Goal: Communication & Community: Share content

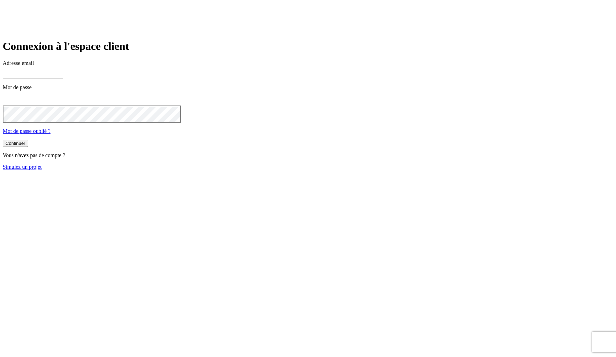
click at [63, 79] on input at bounding box center [33, 75] width 61 height 7
type input "nalo1"
type input "j"
paste input "james.bond+@nalo.fr"
type input "james.bond+349@nalo.fr"
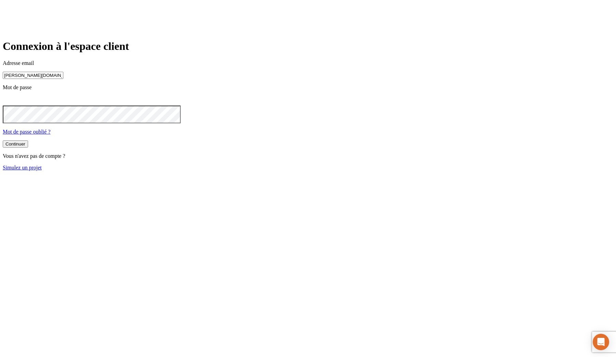
click at [3, 141] on button "Continuer" at bounding box center [15, 144] width 25 height 7
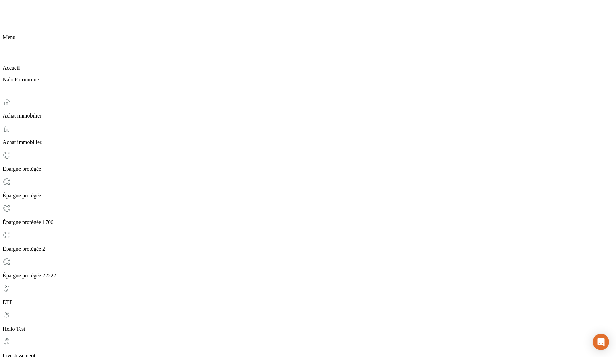
scroll to position [152, 0]
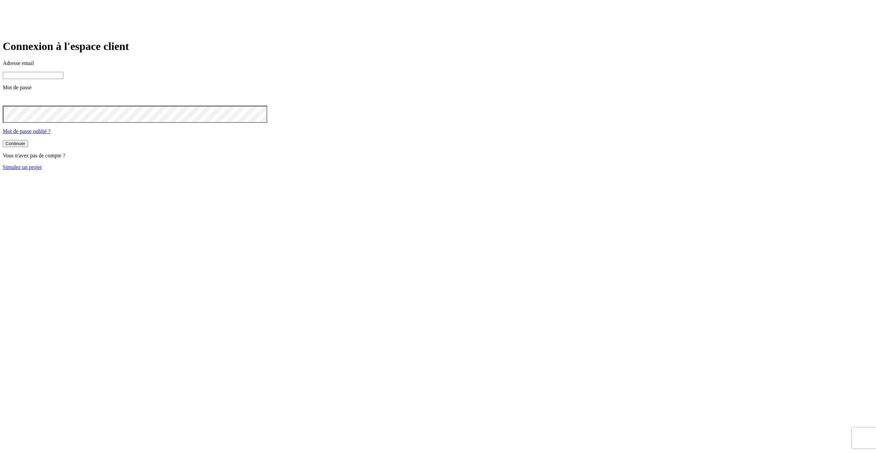
click at [63, 79] on input at bounding box center [33, 75] width 61 height 7
type input "j"
paste input "james.bond+@nalo.fr"
type input "j"
paste input "james.bond+@nalo.fr"
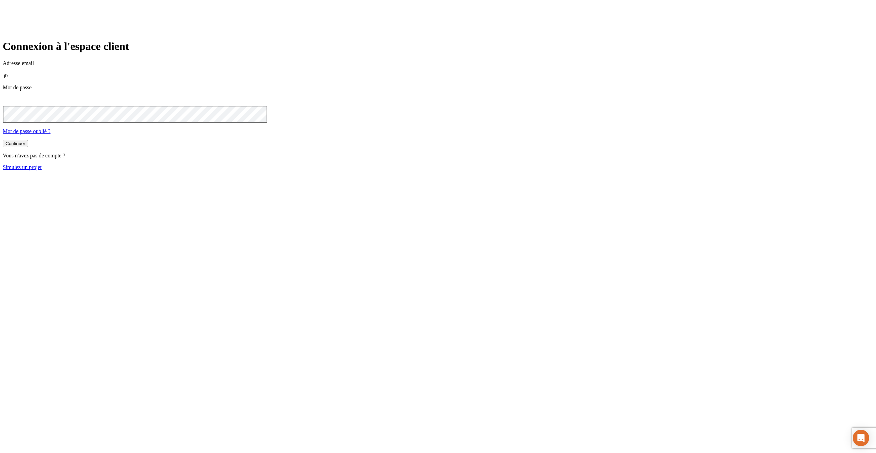
type input "j"
paste input "james.bond+@nalo.fr"
type input "james.bond+349@nalo.fr"
click at [3, 141] on button "Continuer" at bounding box center [15, 144] width 25 height 7
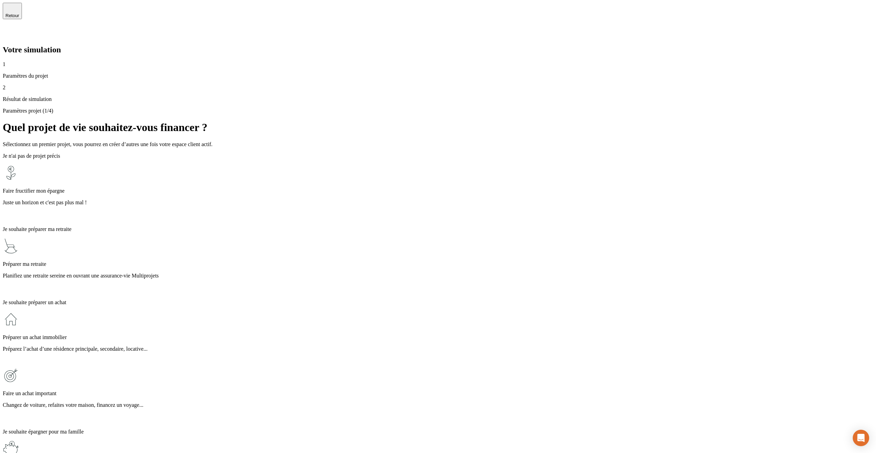
click at [333, 199] on p "Juste un horizon et c'est pas plus mal !" at bounding box center [438, 202] width 870 height 6
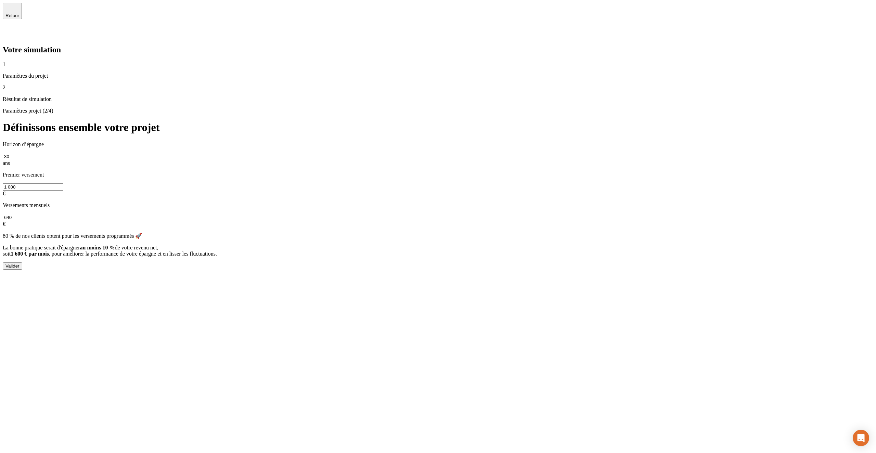
click at [19, 14] on span "Retour" at bounding box center [12, 15] width 14 height 5
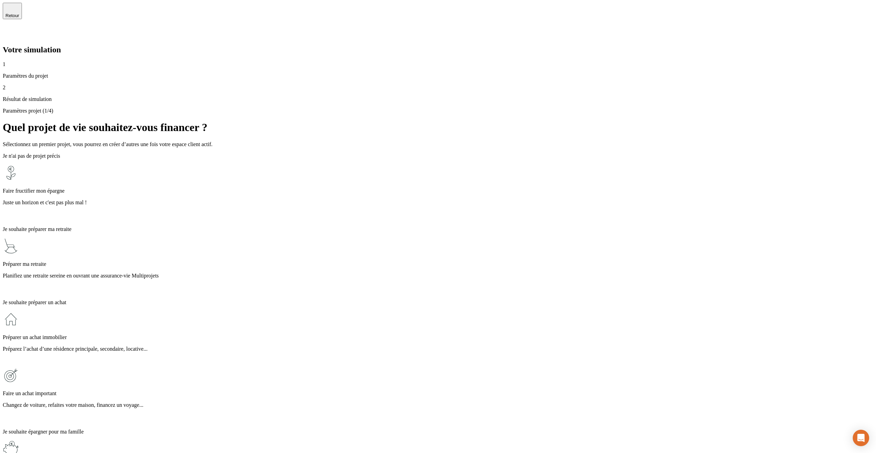
click at [303, 273] on p "Planifiez une retraite sereine en ouvrant une assurance-vie Multiprojets" at bounding box center [438, 276] width 870 height 6
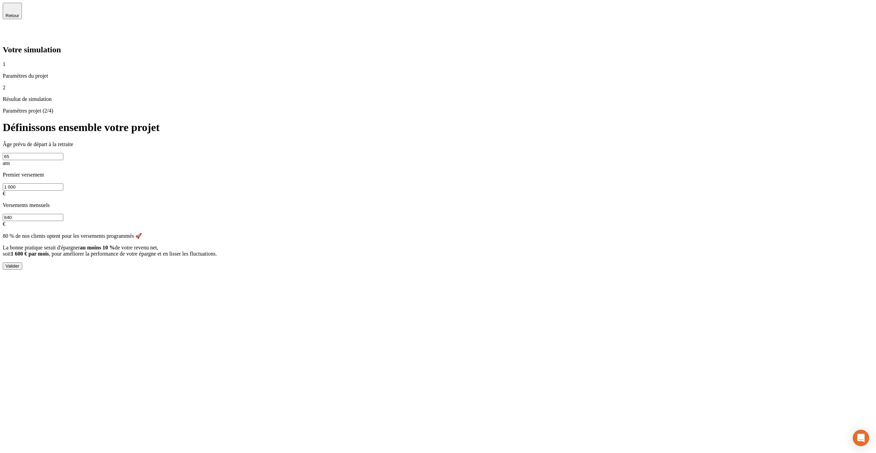
click at [19, 263] on div "Valider" at bounding box center [12, 265] width 14 height 5
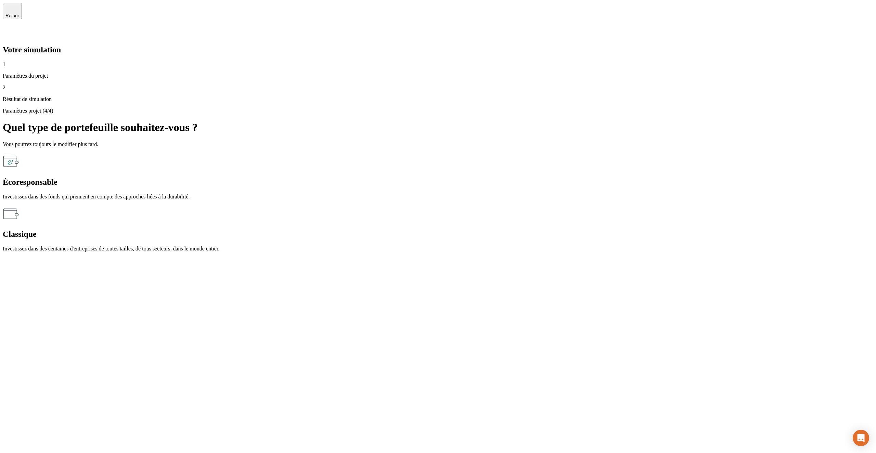
click at [624, 205] on div "Classique Investissez dans des centaines d'entreprises de toutes tailles, de to…" at bounding box center [438, 228] width 870 height 47
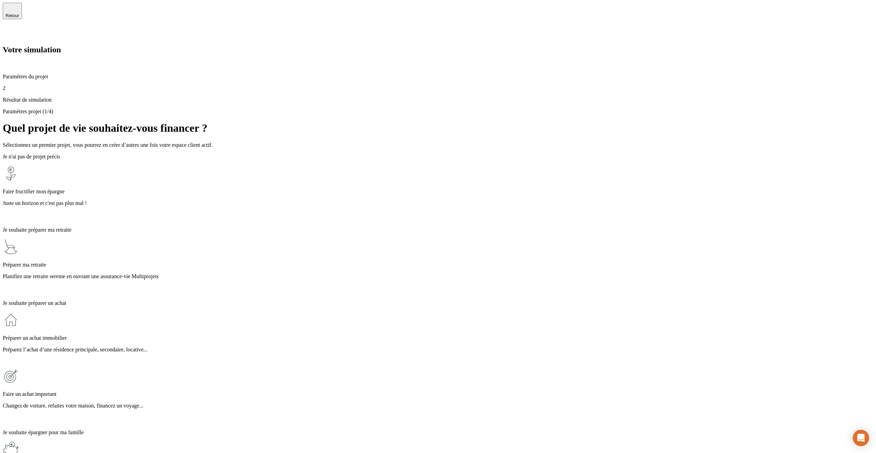
click at [349, 238] on div "Préparer ma retraite Planifiez une retraite sereine en ouvrant une assurance-vi…" at bounding box center [438, 266] width 870 height 56
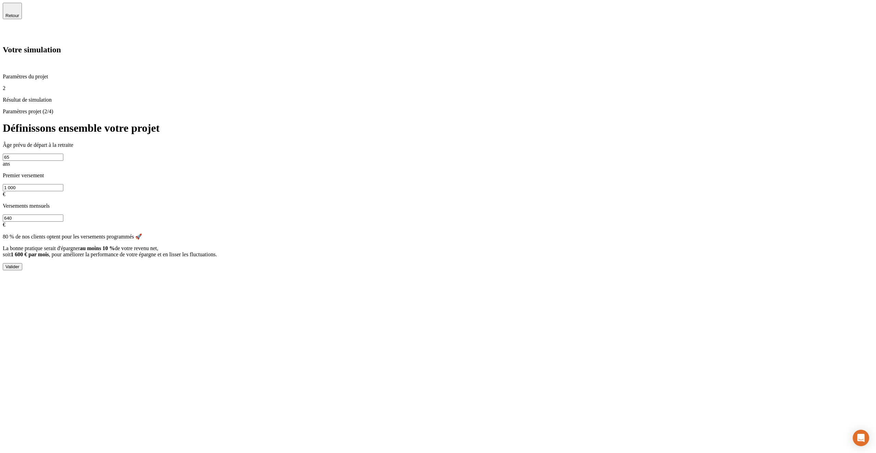
click at [9, 30] on icon at bounding box center [6, 32] width 5 height 5
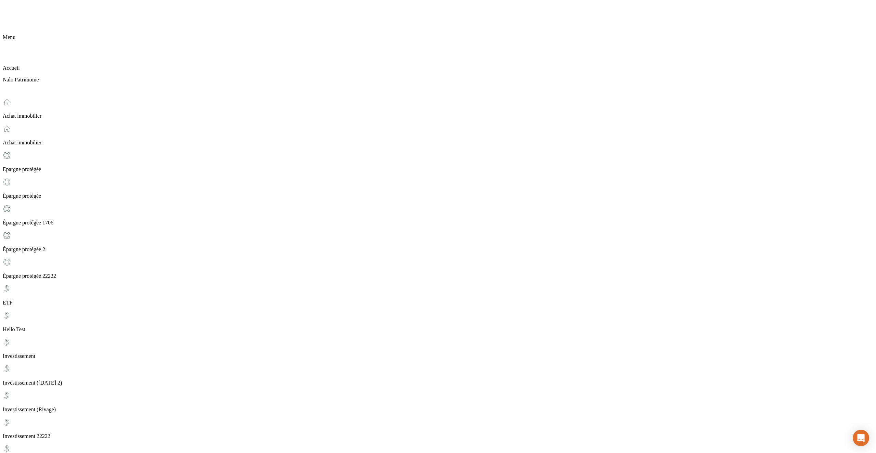
scroll to position [40, 0]
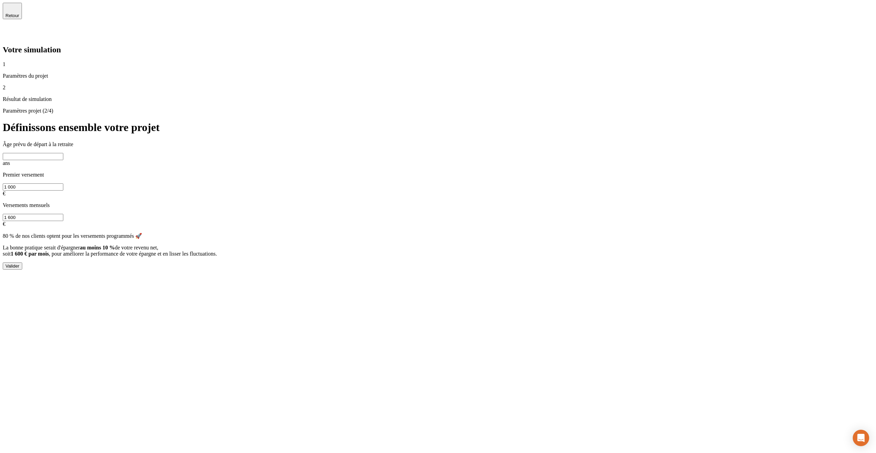
click at [11, 29] on icon at bounding box center [7, 33] width 8 height 8
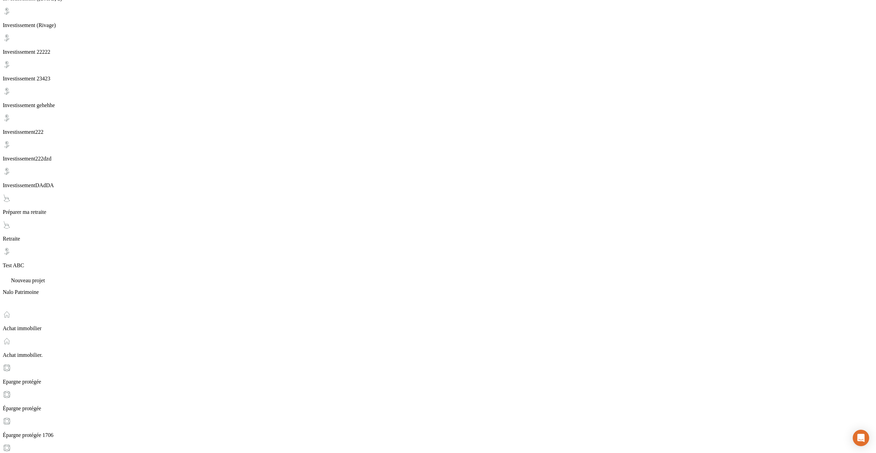
scroll to position [435, 0]
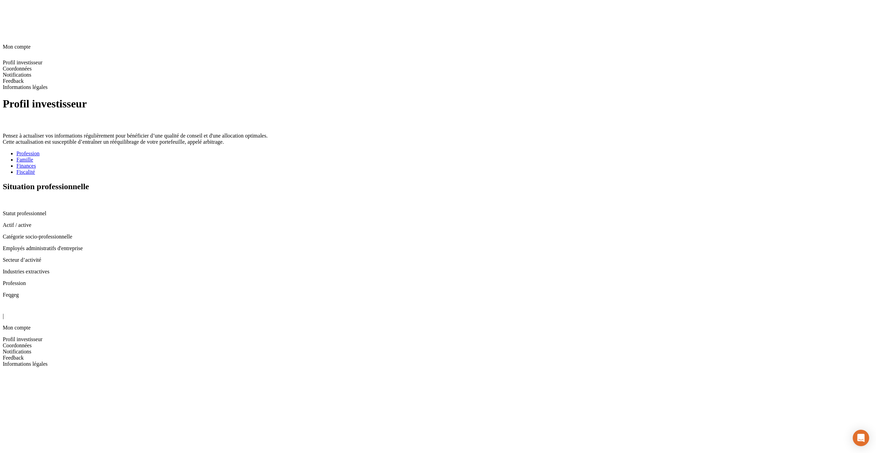
click at [249, 157] on div "Famille" at bounding box center [444, 160] width 856 height 6
click at [287, 163] on link "Finances" at bounding box center [444, 166] width 856 height 6
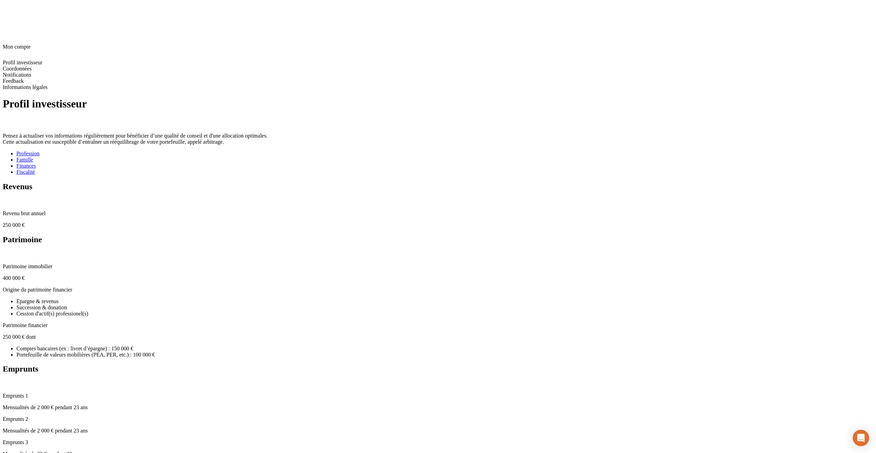
click at [325, 169] on div "Fiscalité" at bounding box center [444, 172] width 856 height 6
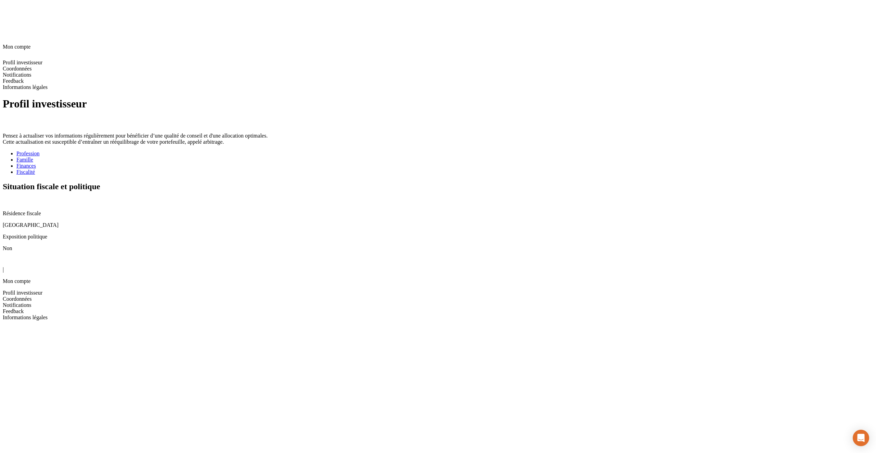
click at [223, 150] on div "Profession" at bounding box center [444, 153] width 856 height 6
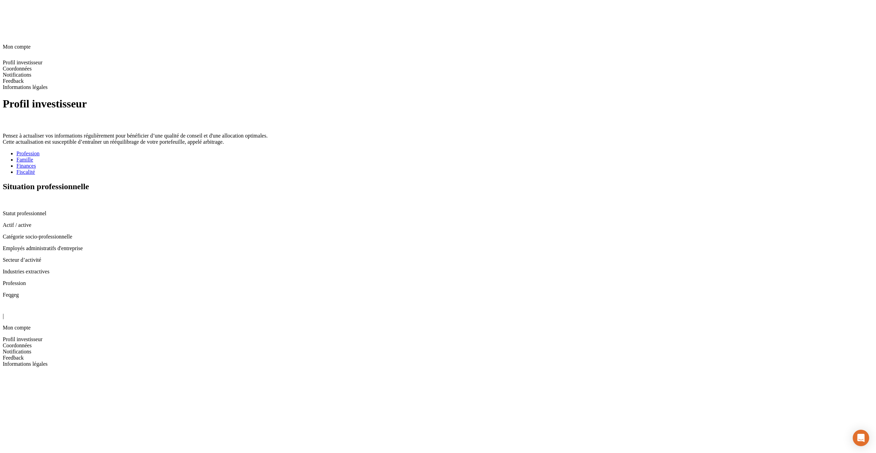
click at [11, 303] on icon at bounding box center [7, 307] width 8 height 8
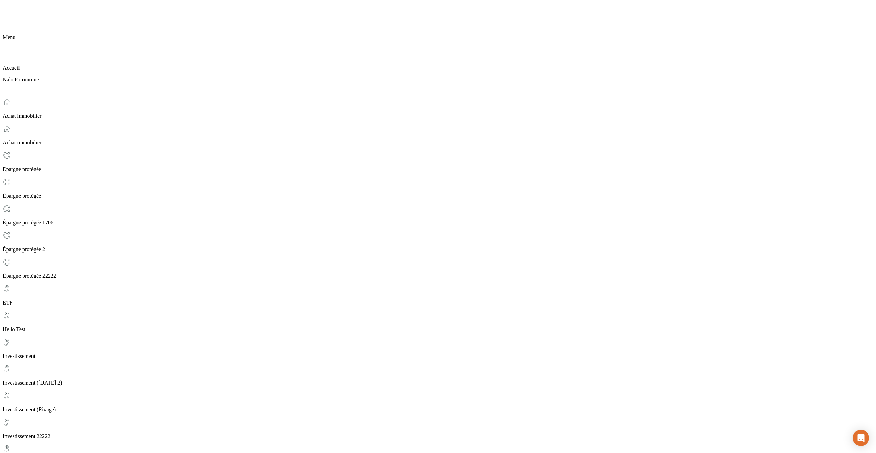
scroll to position [56, 0]
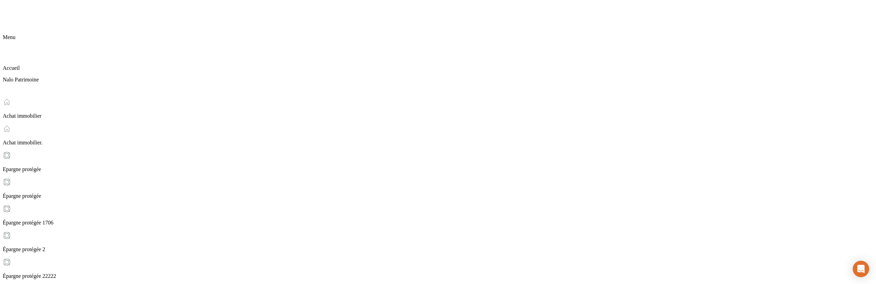
type input "!"
paste input "[EMAIL_ADDRESS][DOMAIN_NAME]"
type input "[EMAIL_ADDRESS][DOMAIN_NAME]"
type input "[PERSON_NAME][EMAIL_ADDRESS][DOMAIN_NAME]"
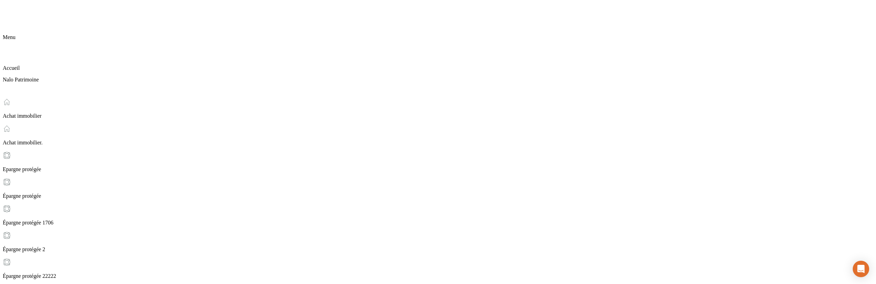
type input "!"
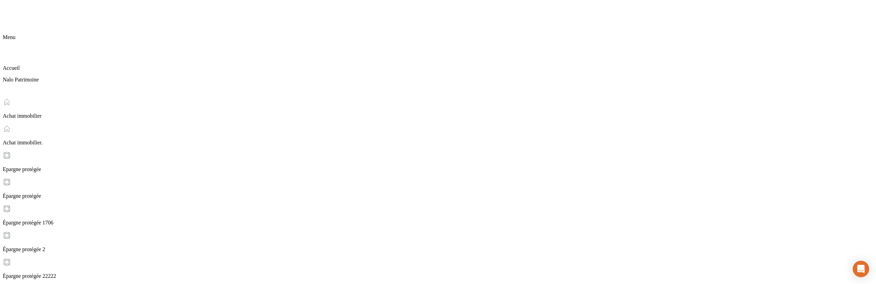
paste input "[PERSON_NAME][EMAIL_ADDRESS][DOMAIN_NAME]"
type input "[PERSON_NAME][EMAIL_ADDRESS][DOMAIN_NAME]"
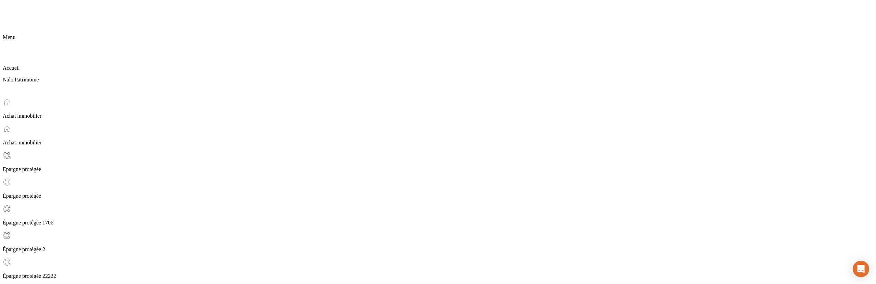
type input "!email"
type input "[PERSON_NAME][EMAIL_ADDRESS][DOMAIN_NAME]"
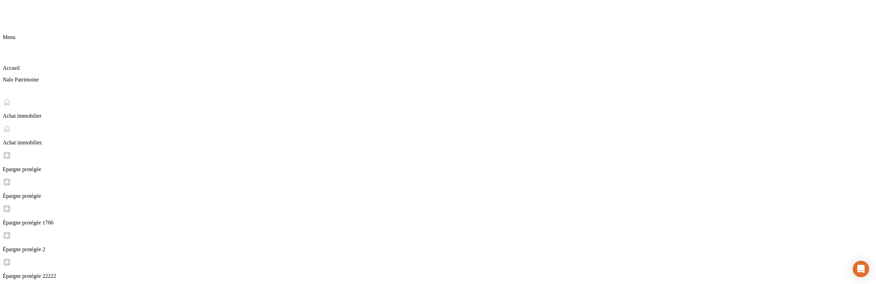
type input "[PERSON_NAME][EMAIL_ADDRESS][DOMAIN_NAME]"
